Goal: Task Accomplishment & Management: Use online tool/utility

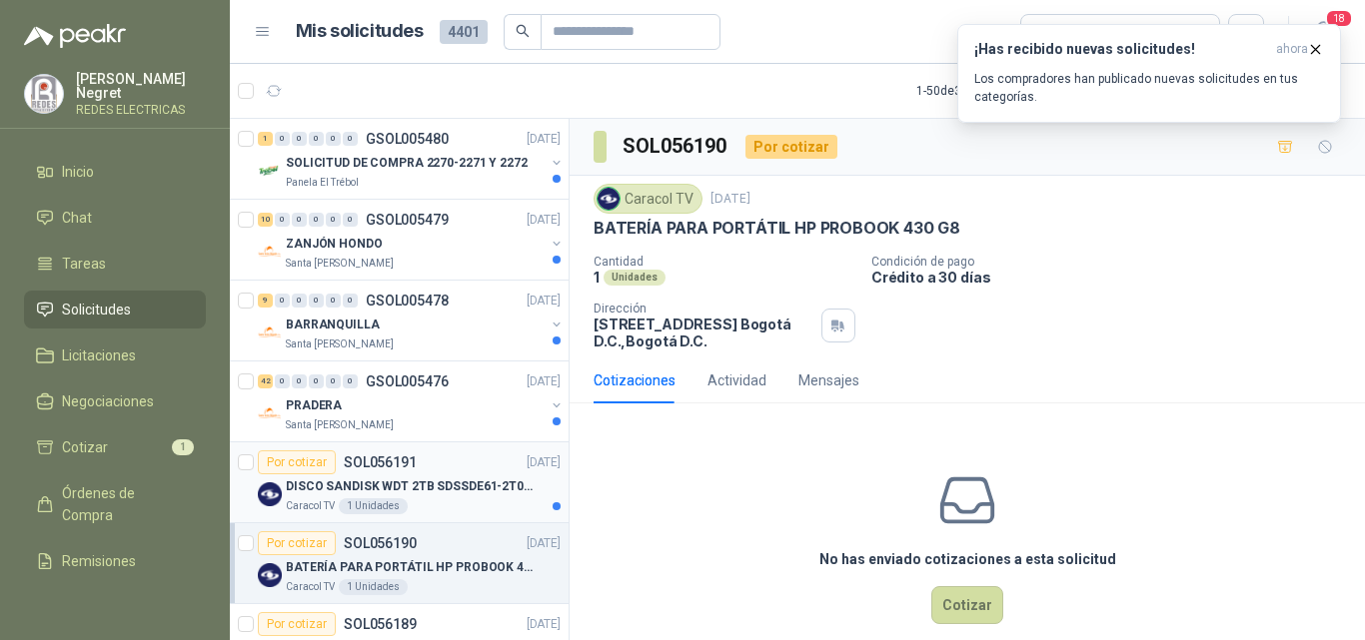
click at [461, 498] on div "DISCO SANDISK WDT 2TB SDSSDE61-2T00-G25 BATERÍA PARA PORTÁTIL HP PROBOOK 430 G8" at bounding box center [423, 487] width 275 height 24
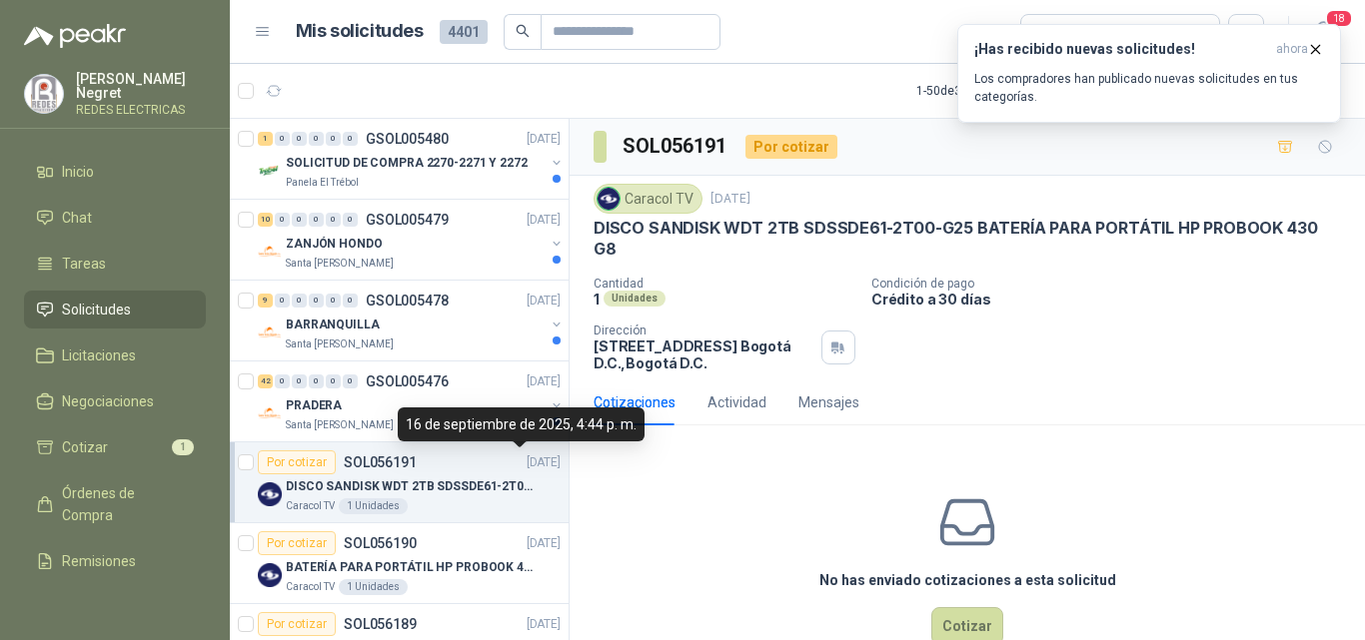
click at [495, 412] on div "16 de septiembre de 2025, 4:44 p. m." at bounding box center [521, 425] width 247 height 34
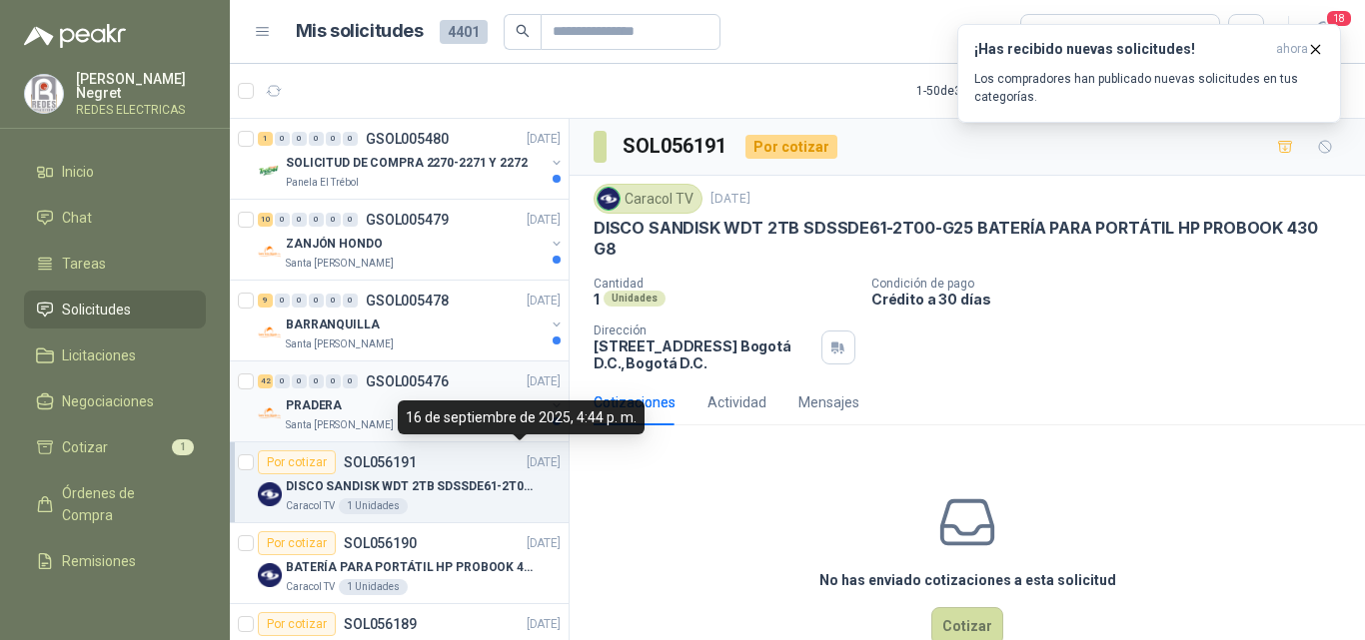
scroll to position [7, 0]
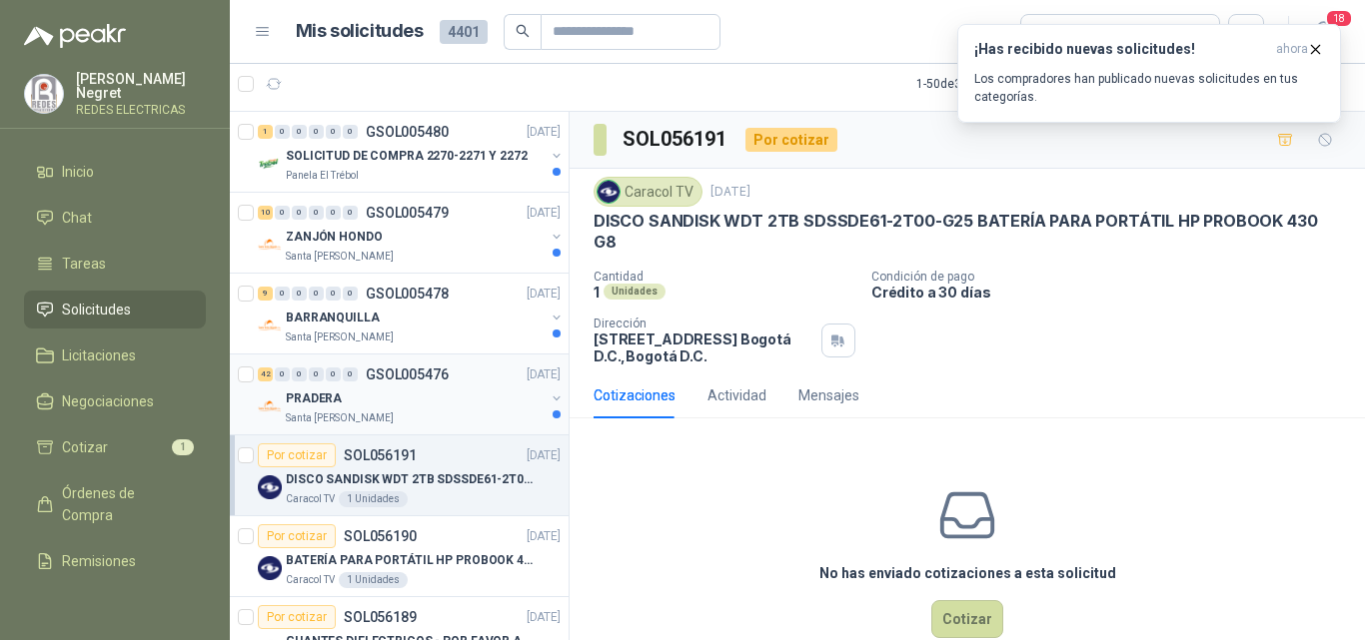
click at [378, 389] on div "PRADERA" at bounding box center [415, 399] width 259 height 24
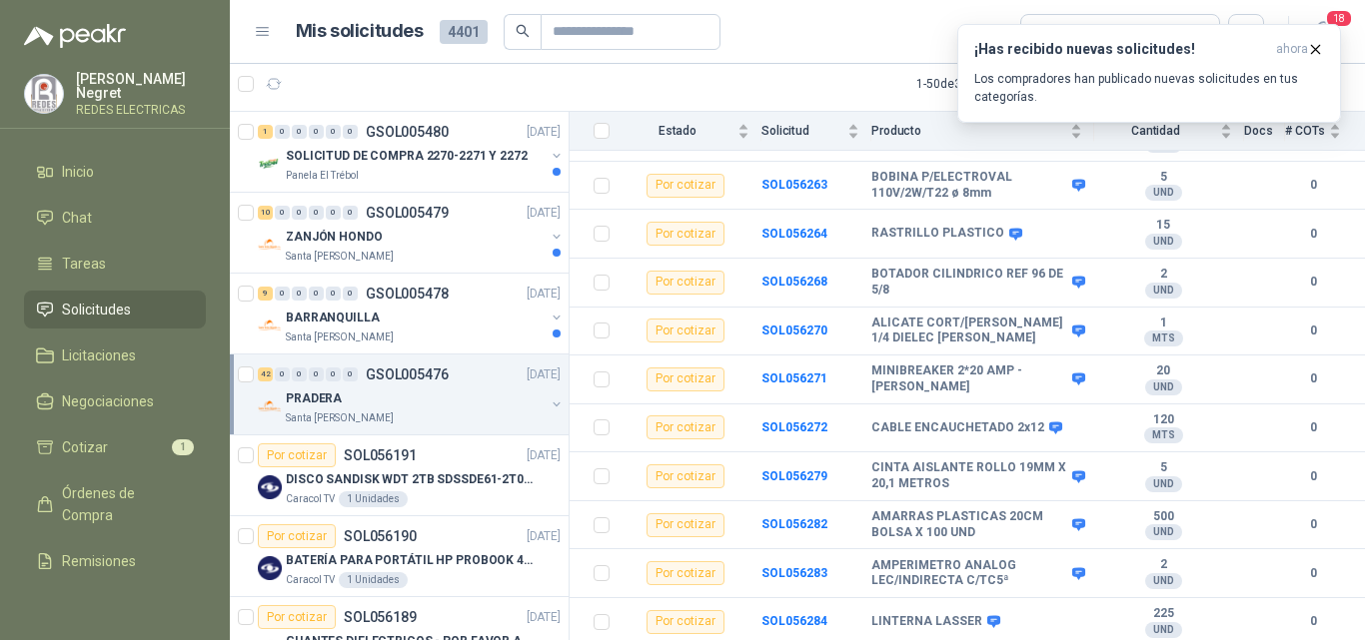
scroll to position [1792, 0]
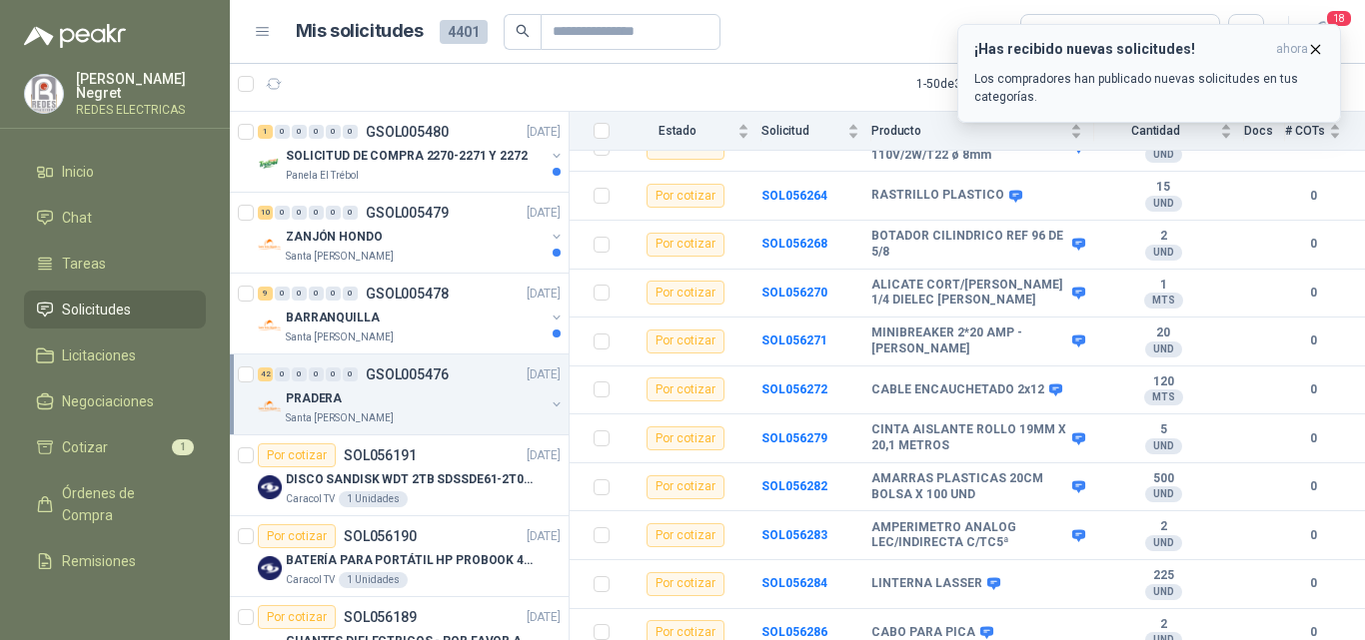
click at [1318, 49] on icon "button" at bounding box center [1315, 49] width 17 height 17
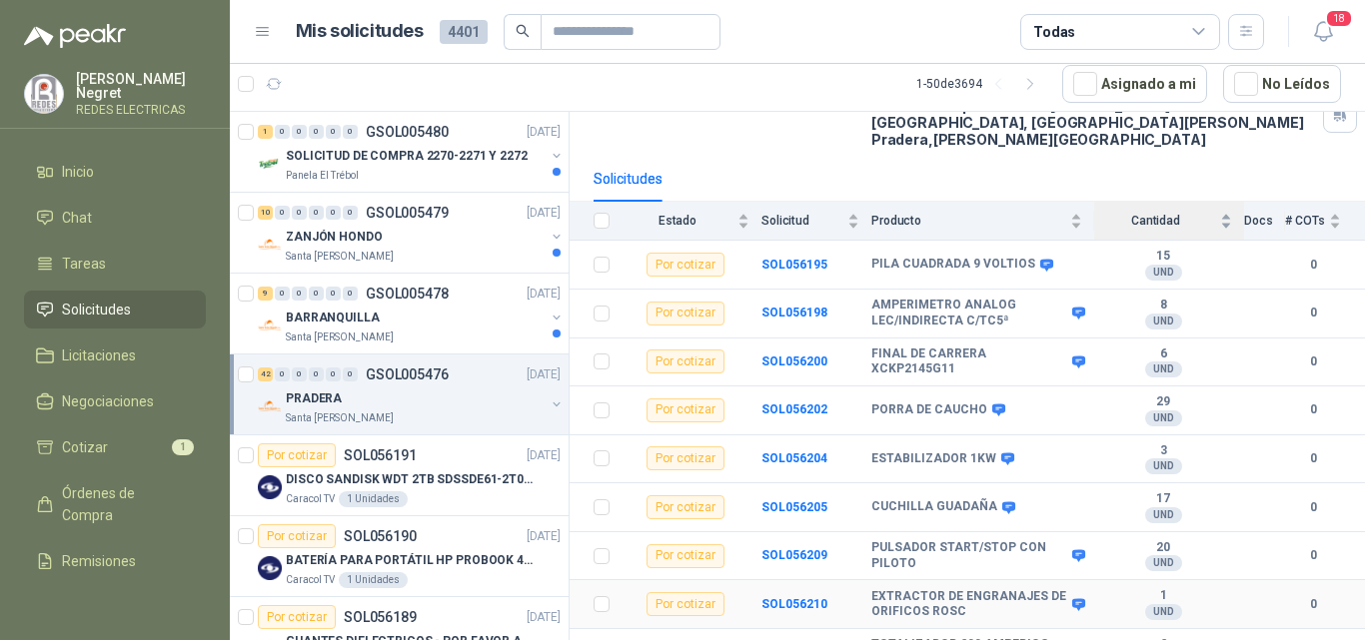
scroll to position [0, 0]
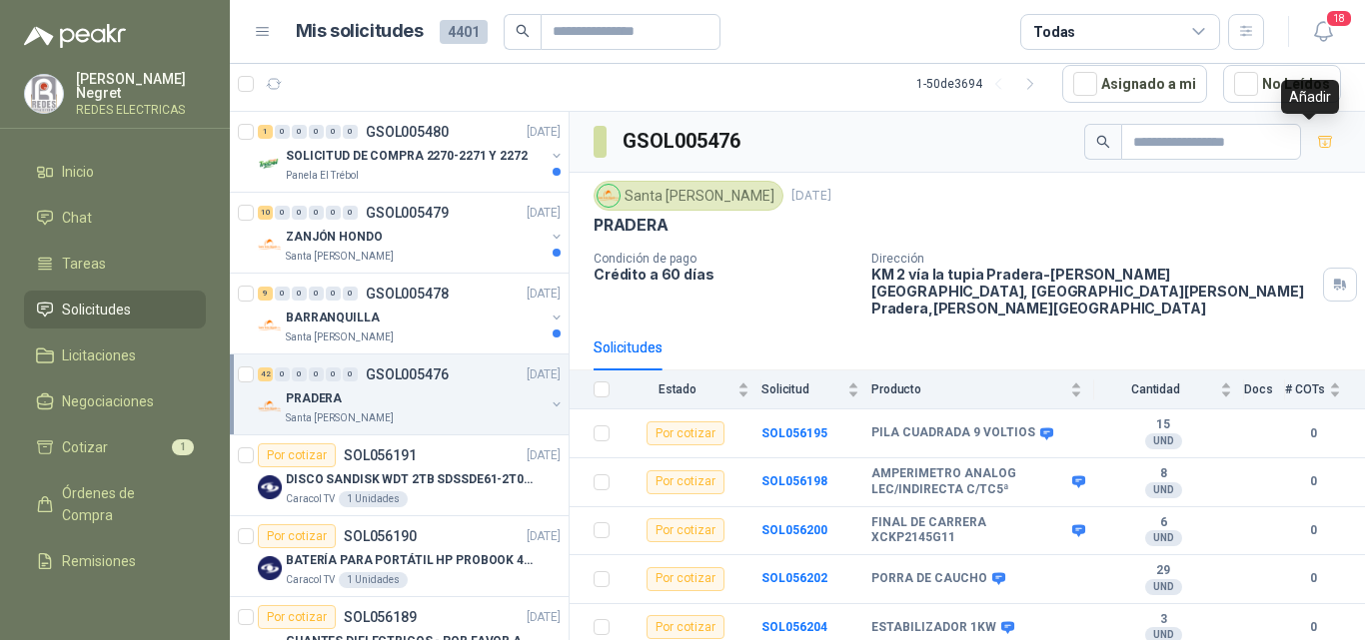
click at [1317, 141] on icon "button" at bounding box center [1325, 142] width 17 height 17
click at [448, 322] on div "BARRANQUILLA" at bounding box center [415, 318] width 259 height 24
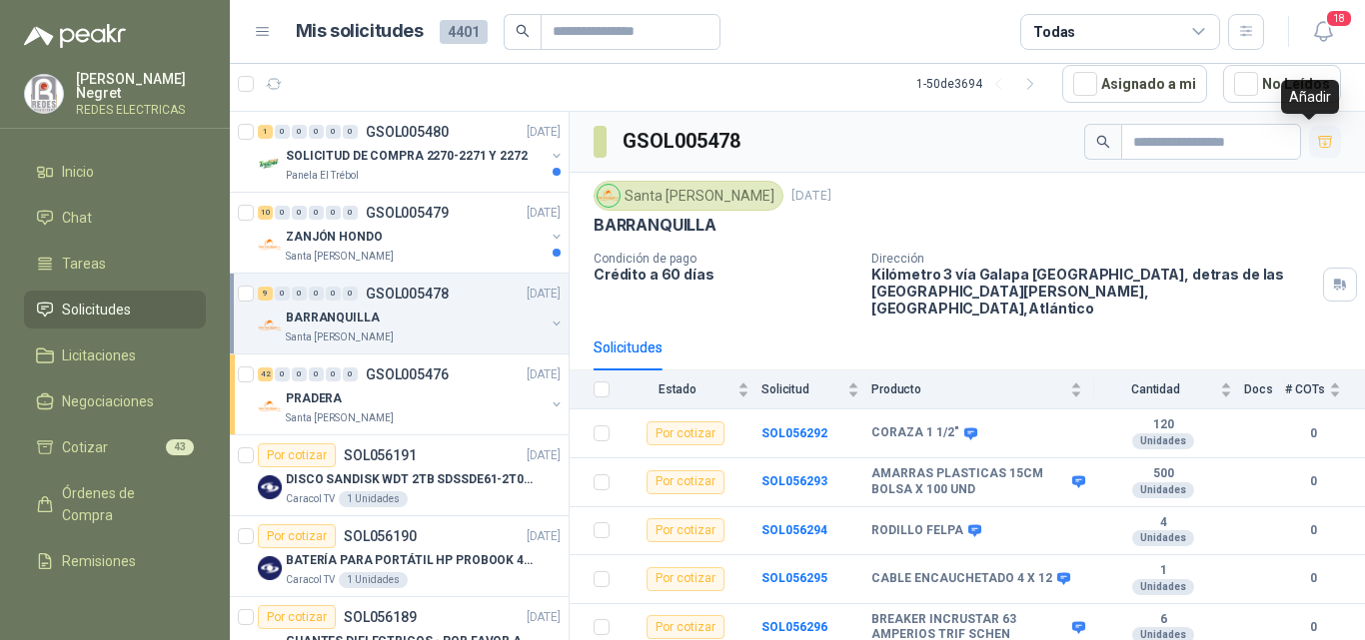
click at [1318, 136] on icon "button" at bounding box center [1325, 141] width 14 height 11
click at [461, 163] on p "SOLICITUD DE COMPRA 2270-2271 Y 2272" at bounding box center [407, 156] width 242 height 19
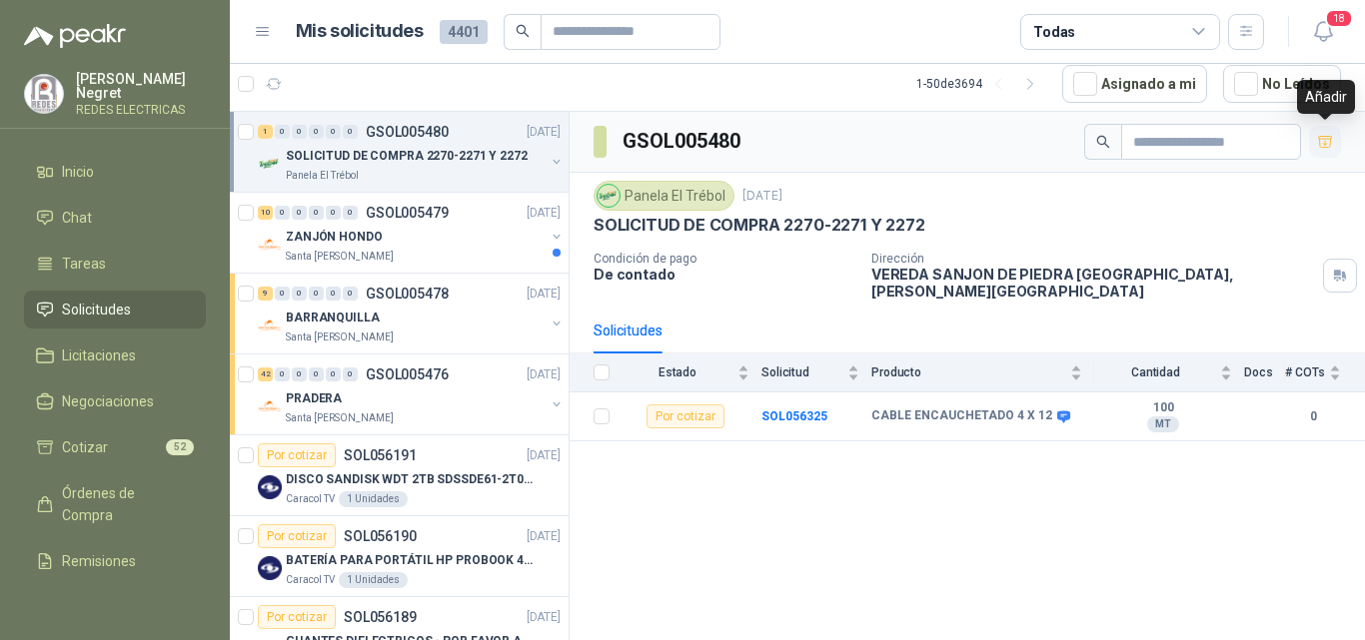
click at [1326, 145] on icon "button" at bounding box center [1325, 141] width 14 height 11
click at [473, 241] on div "ZANJÓN HONDO" at bounding box center [415, 237] width 259 height 24
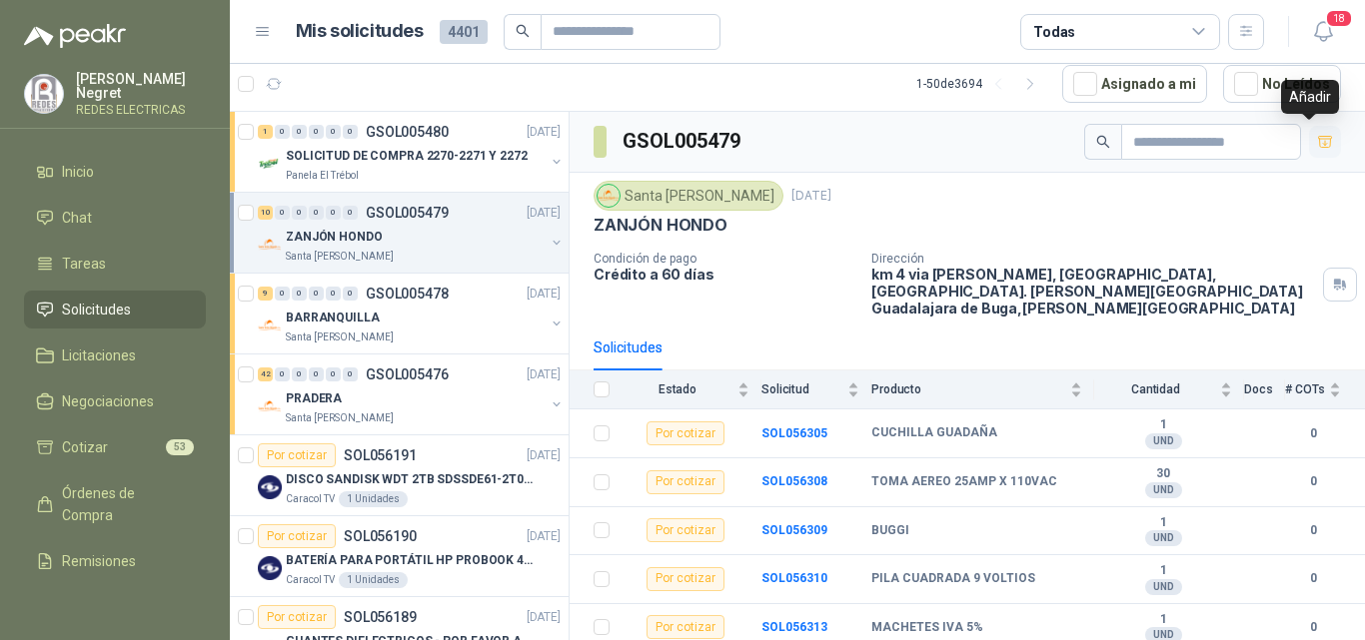
click at [1318, 144] on icon "button" at bounding box center [1325, 141] width 14 height 11
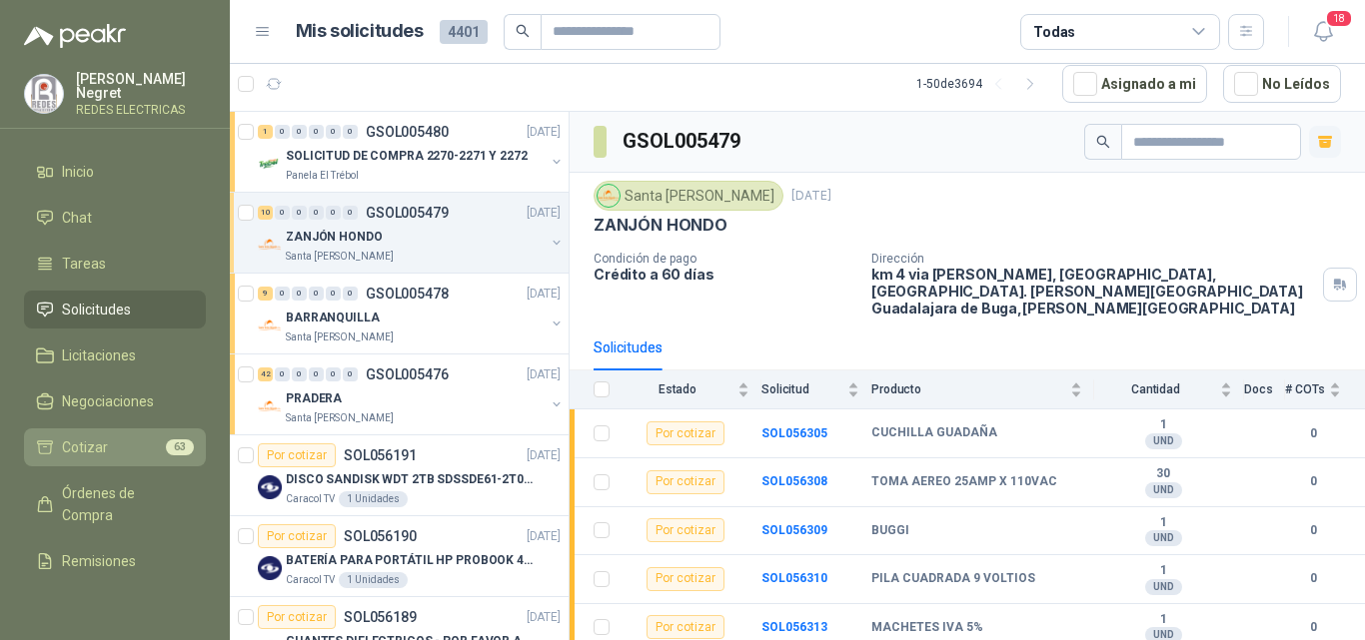
click at [146, 452] on li "Cotizar 63" at bounding box center [115, 448] width 158 height 22
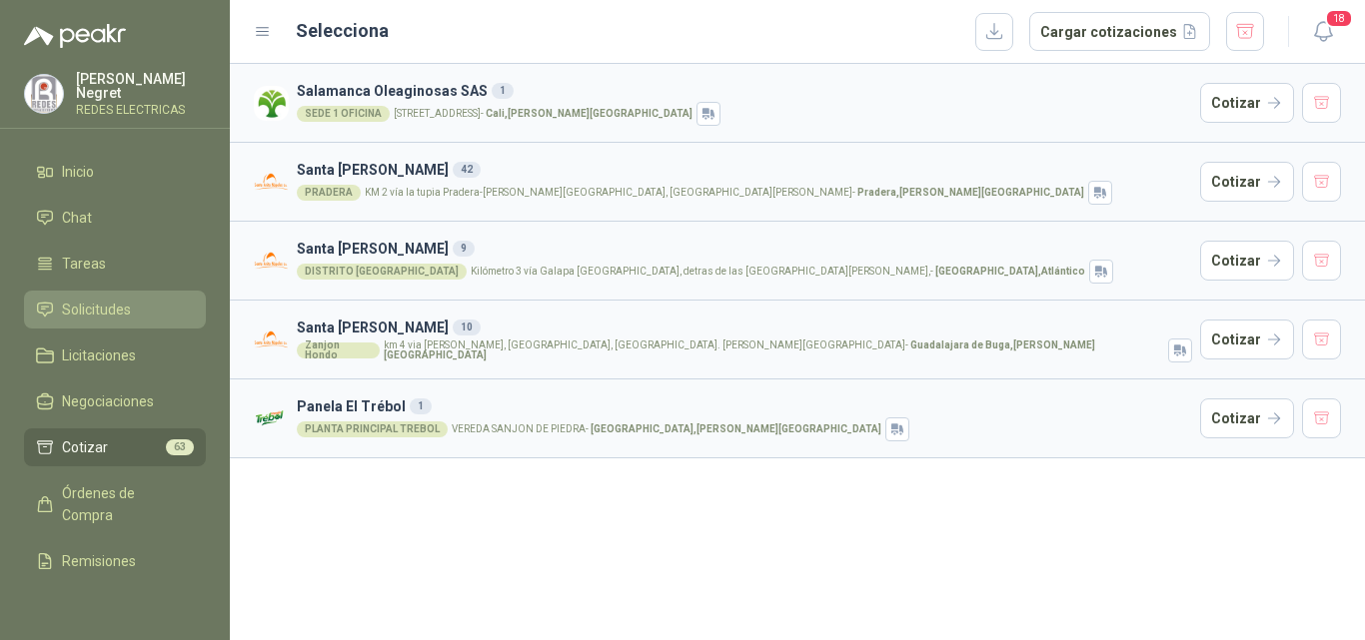
click at [126, 304] on span "Solicitudes" at bounding box center [96, 310] width 69 height 22
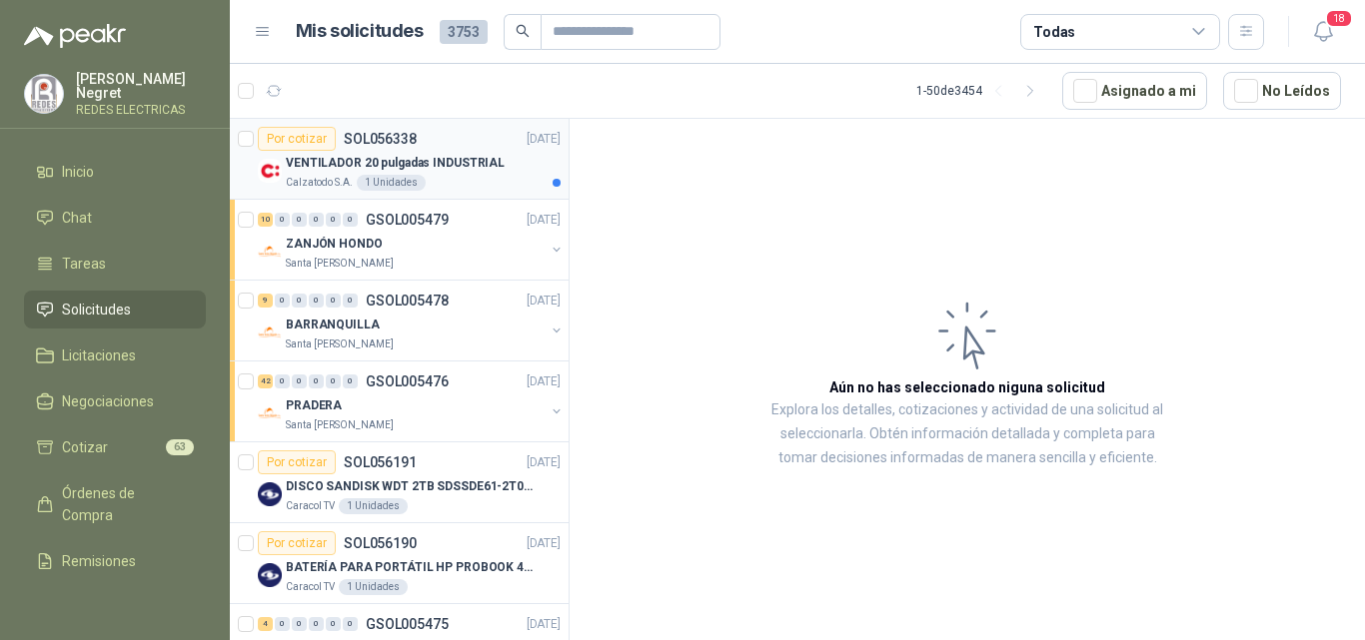
click at [431, 173] on div "VENTILADOR 20 pulgadas INDUSTRIAL" at bounding box center [423, 163] width 275 height 24
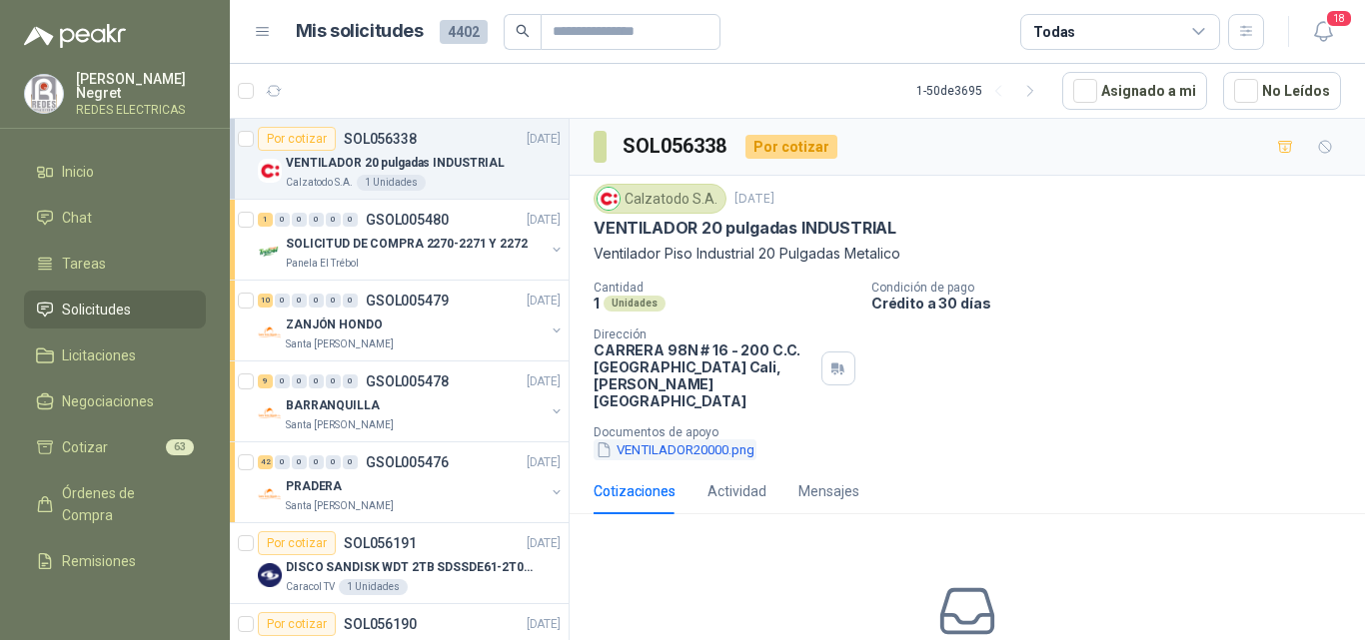
click at [733, 440] on button "VENTILADOR20000.png" at bounding box center [675, 450] width 163 height 21
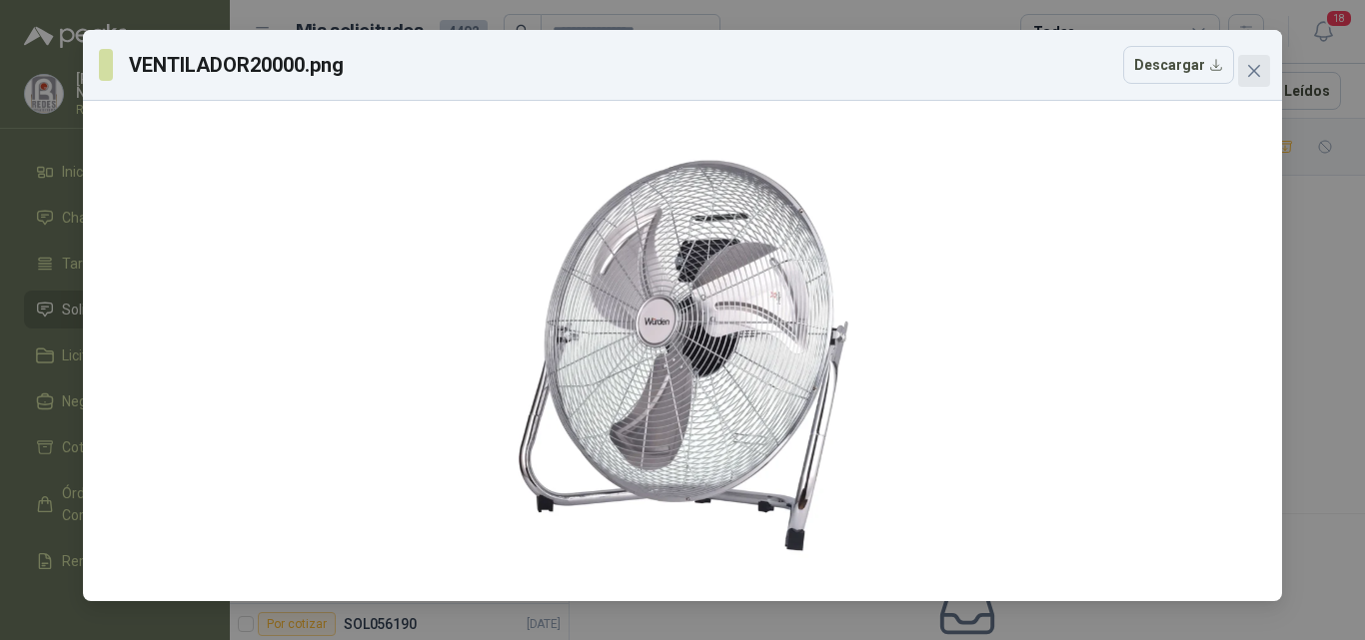
click at [1251, 74] on icon "close" at bounding box center [1254, 71] width 12 height 12
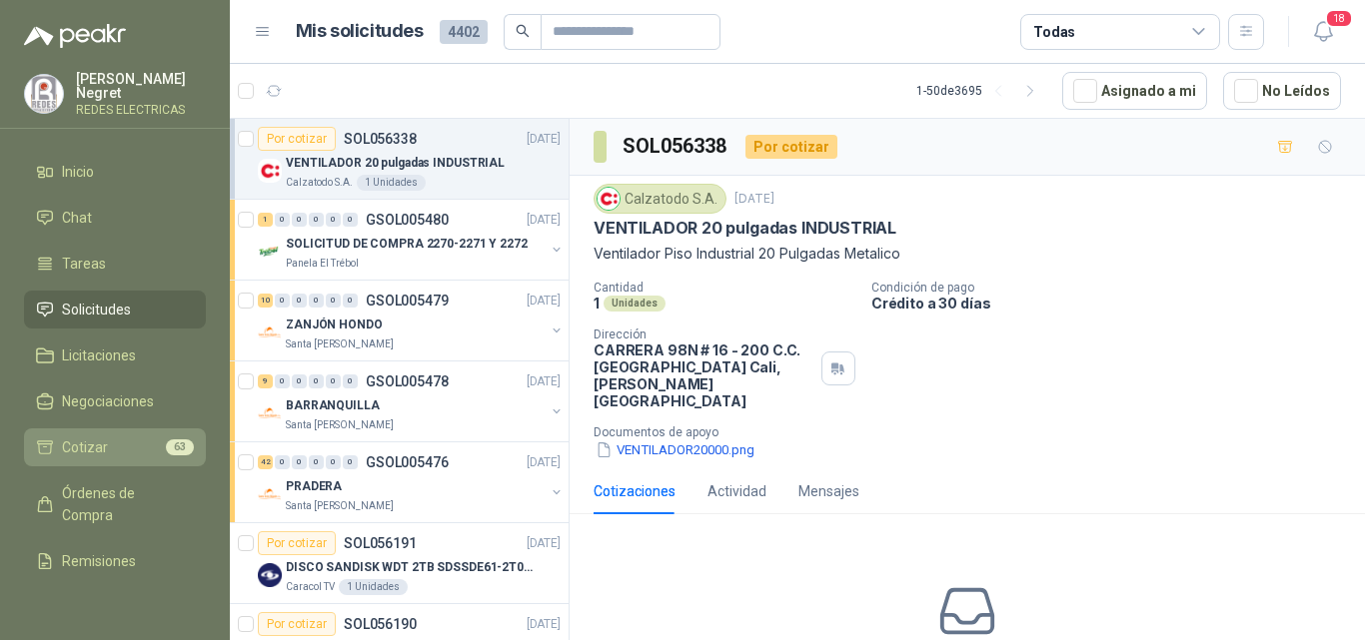
click at [147, 438] on li "Cotizar 63" at bounding box center [115, 448] width 158 height 22
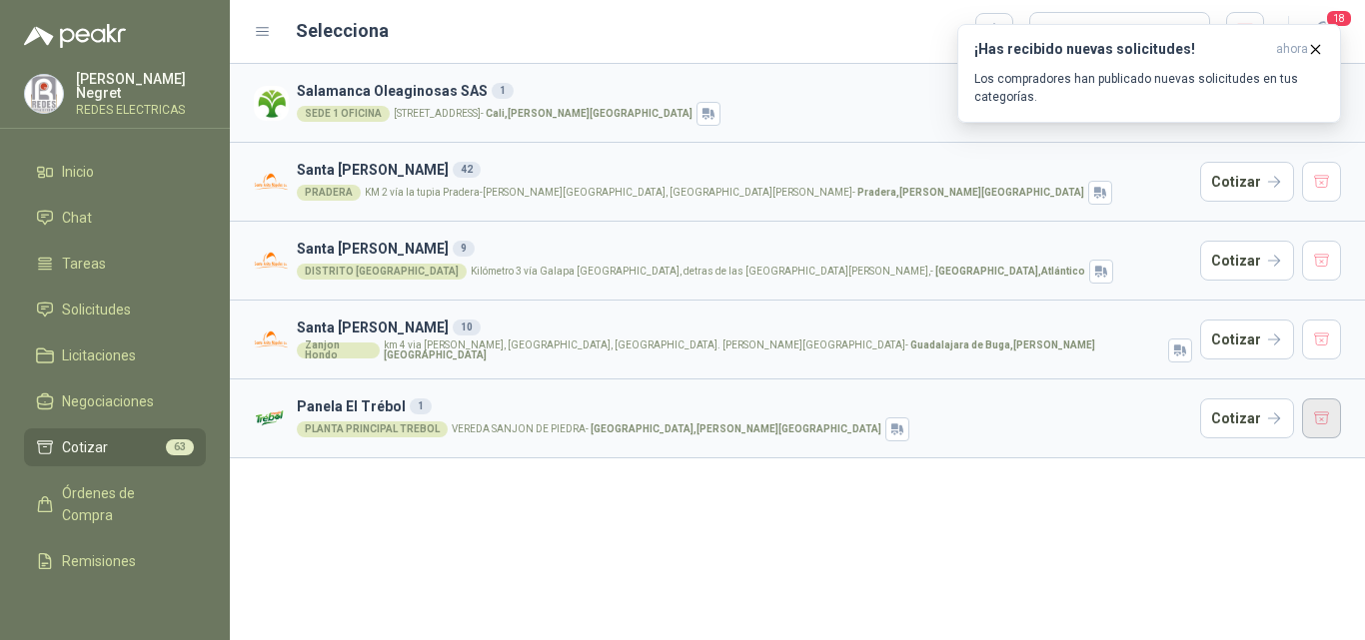
click at [1335, 422] on button "button" at bounding box center [1322, 419] width 40 height 40
